Goal: Task Accomplishment & Management: Manage account settings

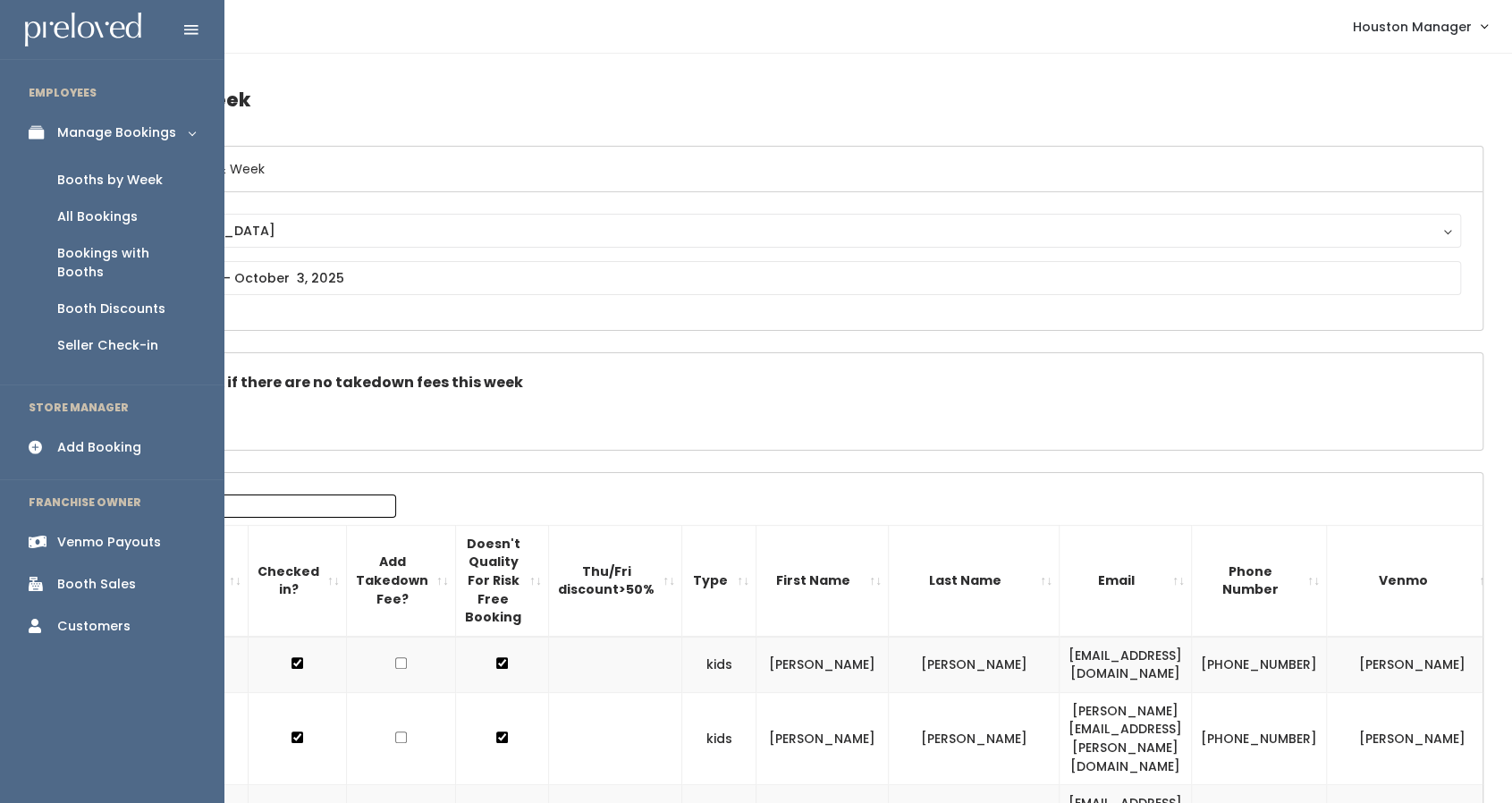
click at [84, 180] on div "Booths by Week" at bounding box center [109, 180] width 105 height 19
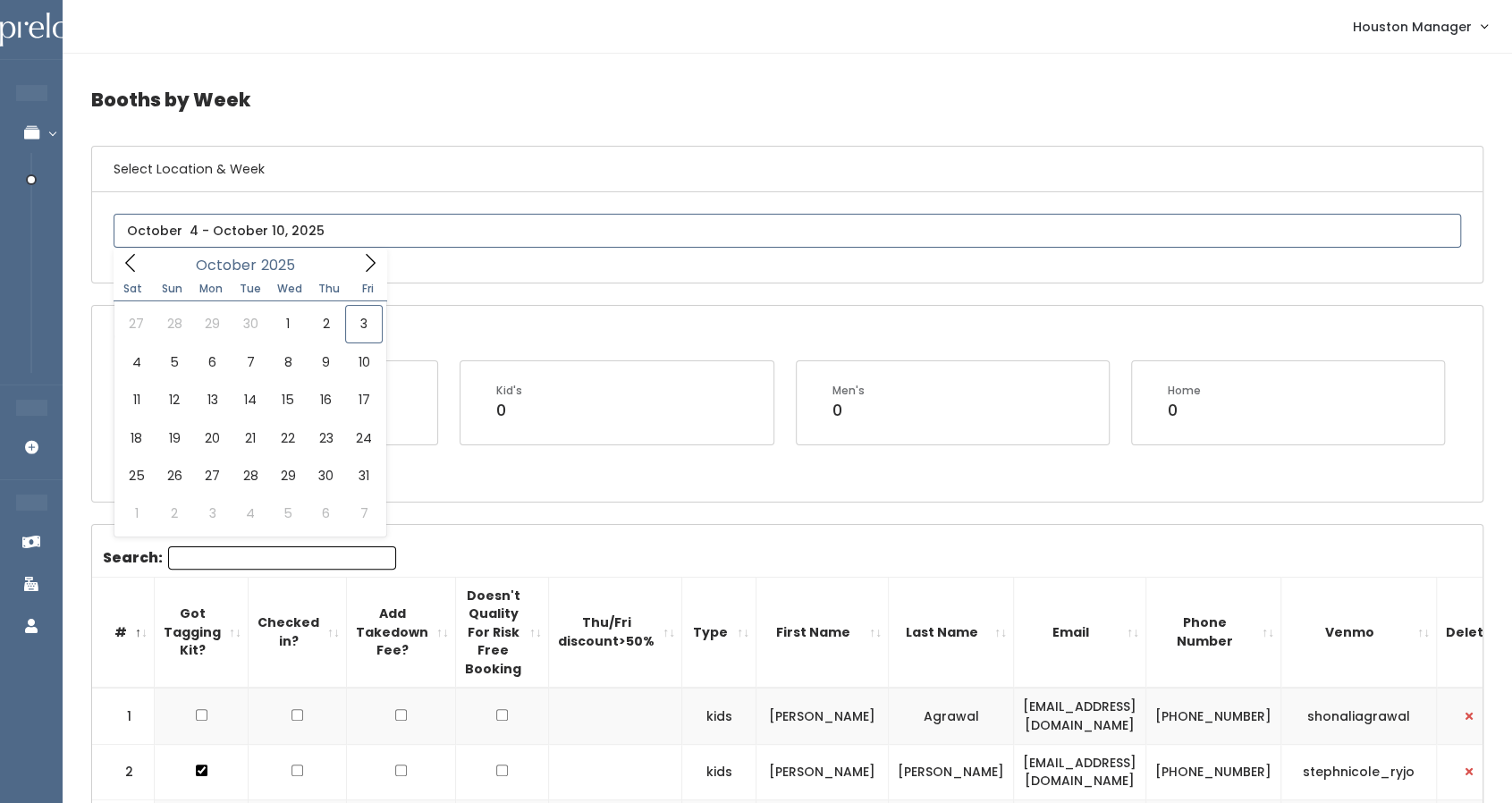
click at [267, 237] on input "text" at bounding box center [787, 230] width 1347 height 34
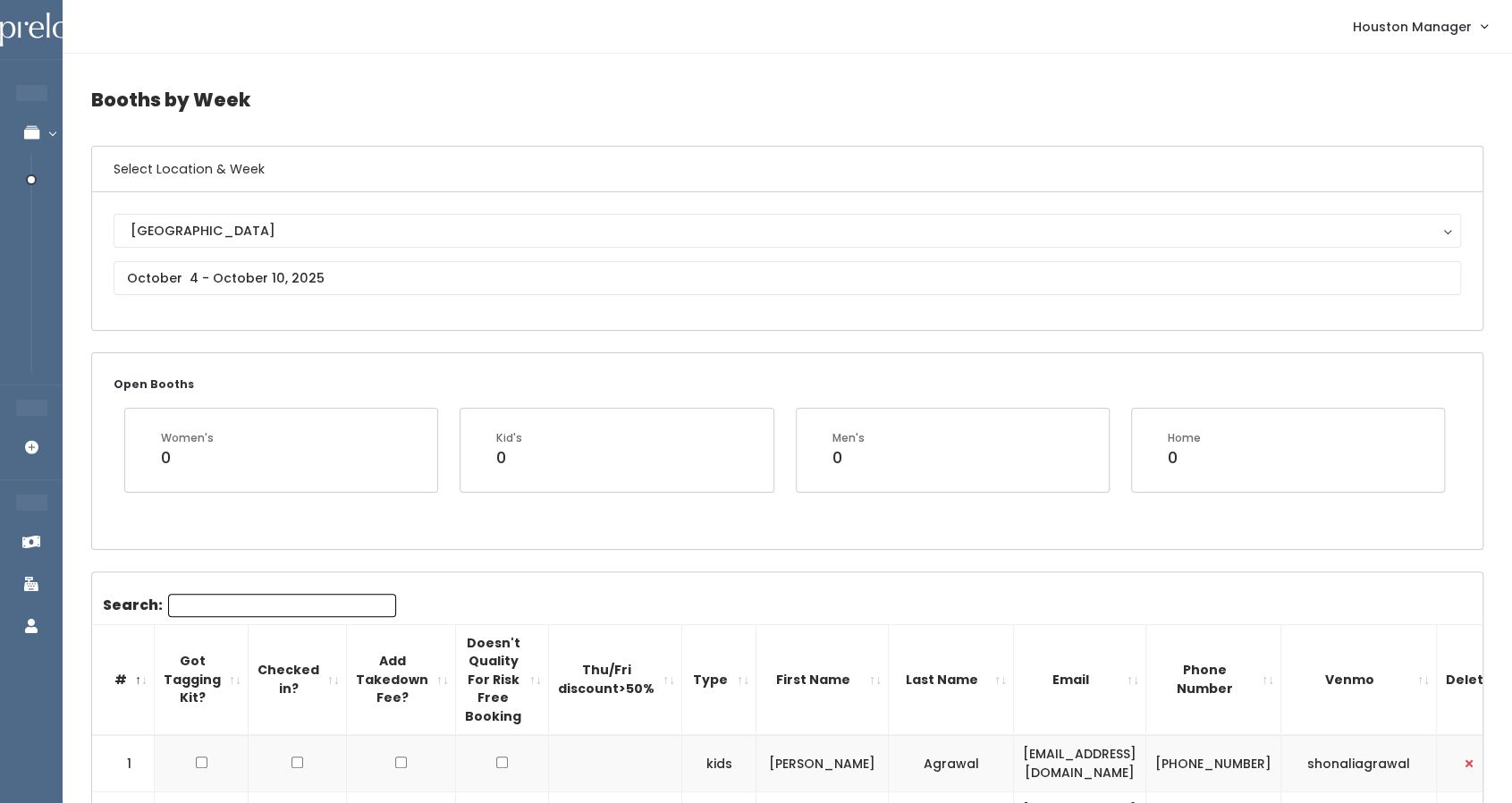
click at [408, 541] on div "Open Booths Women's 0 Kid's 0 Men's 0 Home 0" at bounding box center [787, 450] width 1390 height 195
click at [259, 602] on input "Search:" at bounding box center [282, 605] width 228 height 23
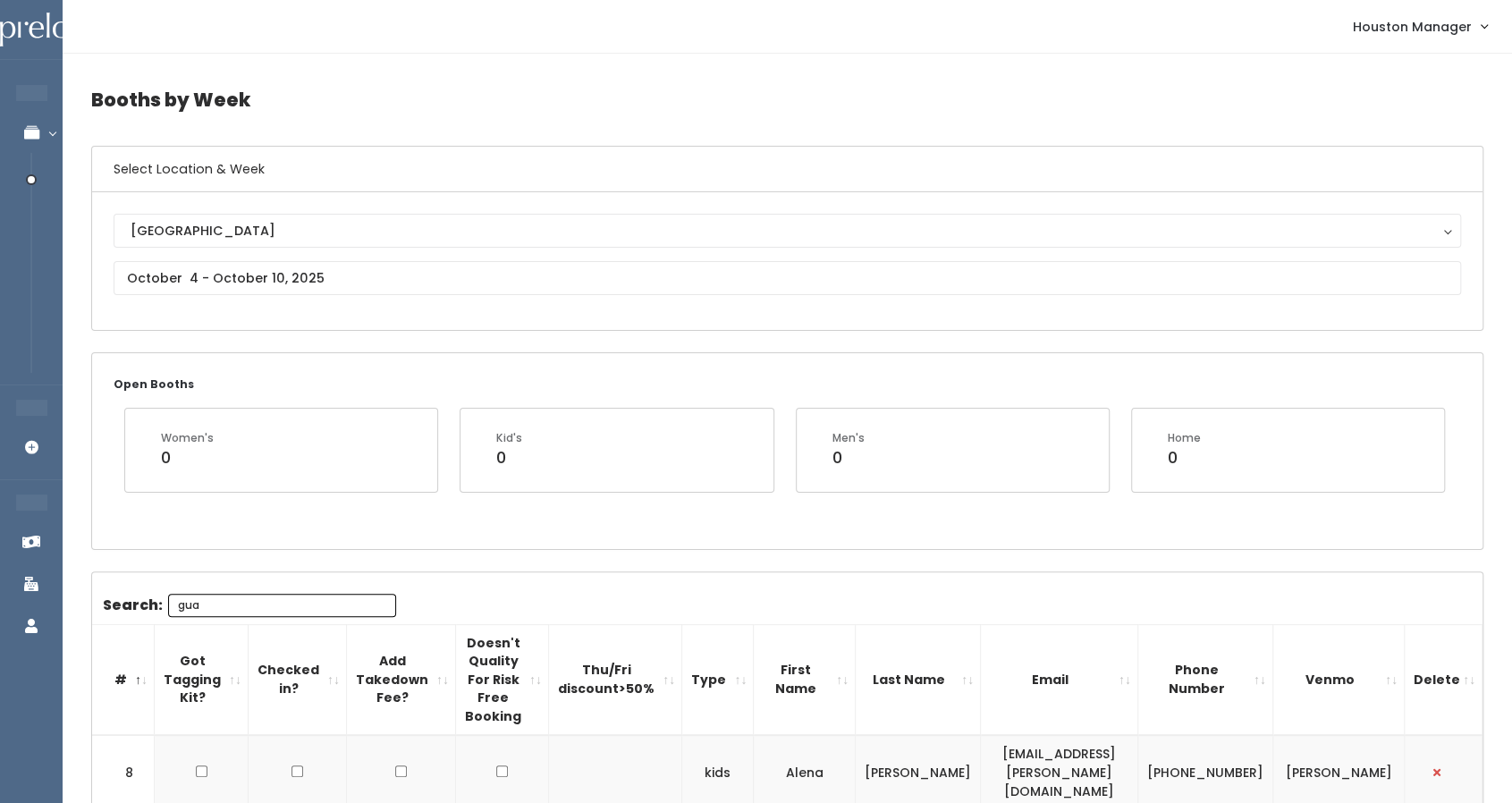
scroll to position [119, 0]
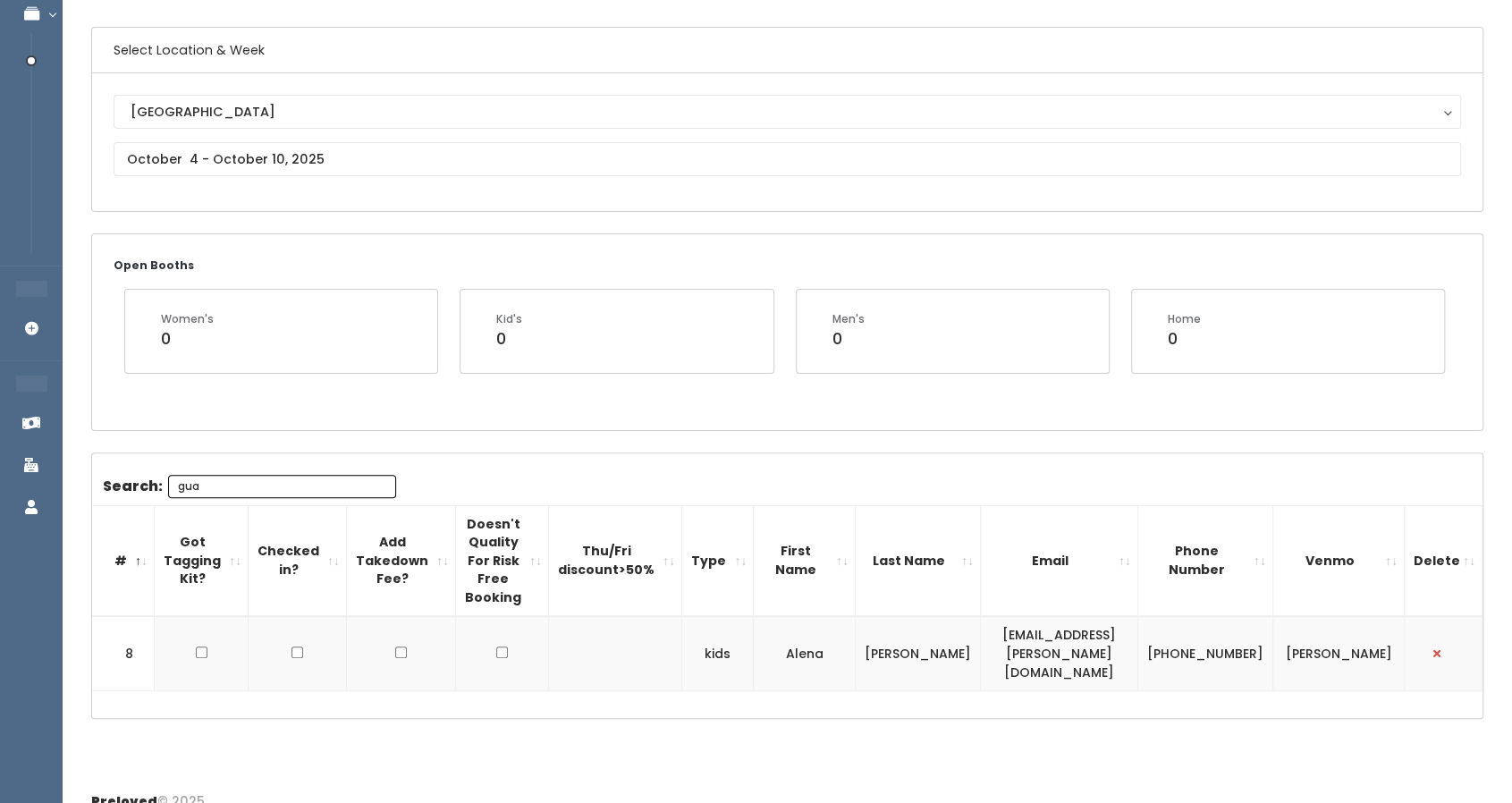
type input "gua"
click at [200, 646] on input "checkbox" at bounding box center [201, 652] width 11 height 11
checkbox input "true"
